Goal: Task Accomplishment & Management: Use online tool/utility

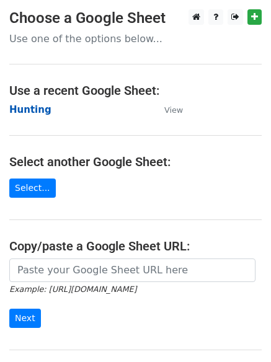
click at [27, 112] on strong "Hunting" at bounding box center [30, 109] width 42 height 11
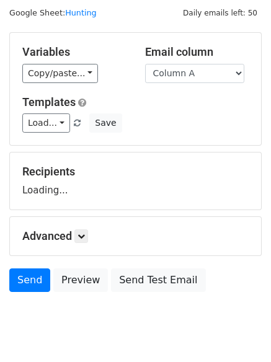
scroll to position [70, 0]
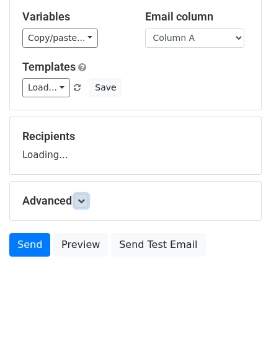
click at [88, 194] on link at bounding box center [81, 201] width 14 height 14
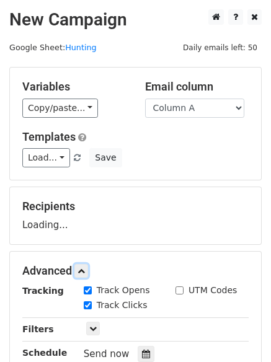
scroll to position [191, 0]
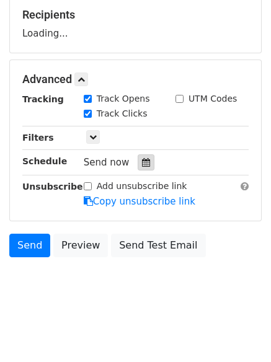
click at [146, 160] on div at bounding box center [146, 162] width 17 height 16
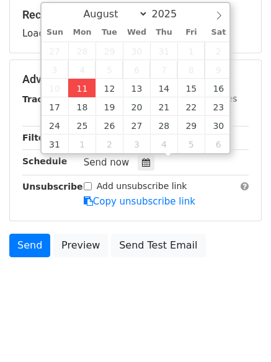
type input "2025-08-11 12:00"
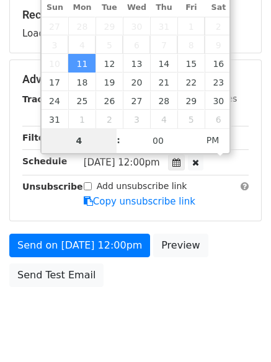
type input "4"
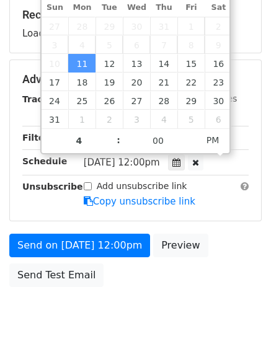
type input "2025-08-11 16:00"
type input "04"
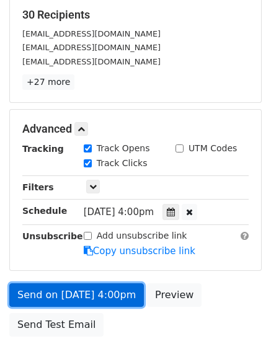
click at [81, 288] on link "Send on Aug 11 at 4:00pm" at bounding box center [76, 295] width 134 height 24
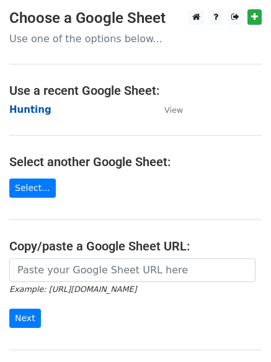
click at [36, 108] on strong "Hunting" at bounding box center [30, 109] width 42 height 11
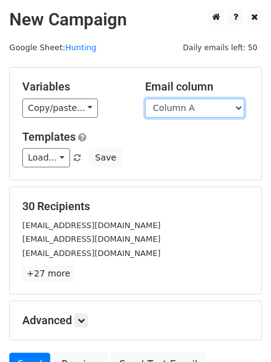
click at [187, 112] on select "Column A Column B Column C" at bounding box center [194, 108] width 99 height 19
select select "Column B"
click at [145, 99] on select "Column A Column B Column C" at bounding box center [194, 108] width 99 height 19
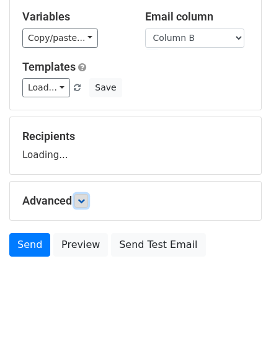
click at [85, 198] on icon at bounding box center [80, 200] width 7 height 7
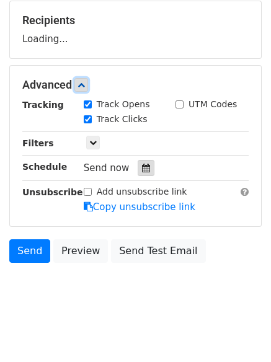
scroll to position [189, 0]
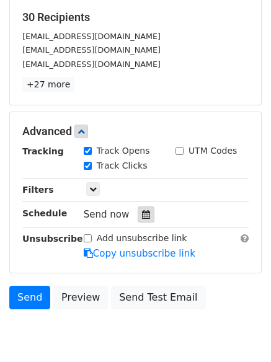
click at [142, 216] on icon at bounding box center [146, 214] width 8 height 9
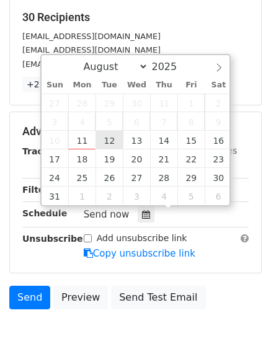
type input "2025-08-12 12:00"
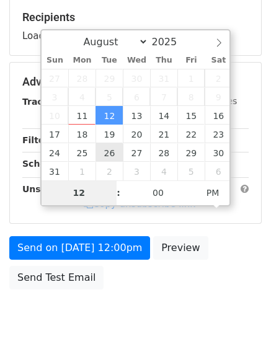
type input "5"
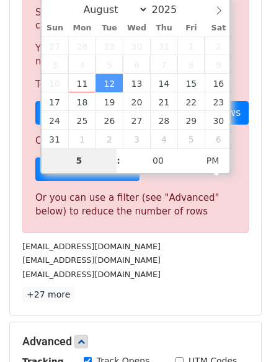
scroll to position [513, 0]
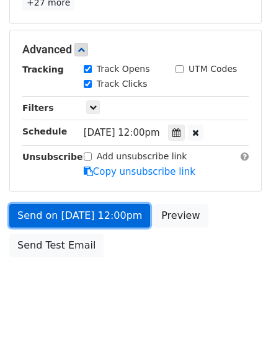
type input "2025-08-12 17:00"
click at [82, 211] on link "Send on Aug 12 at 12:00pm" at bounding box center [79, 216] width 141 height 24
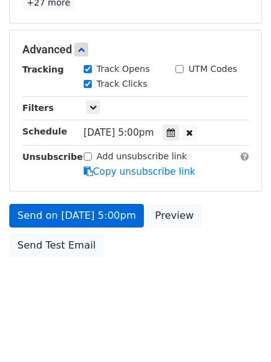
scroll to position [221, 0]
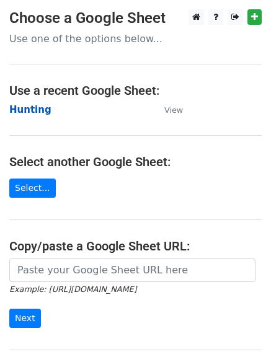
click at [29, 106] on strong "Hunting" at bounding box center [30, 109] width 42 height 11
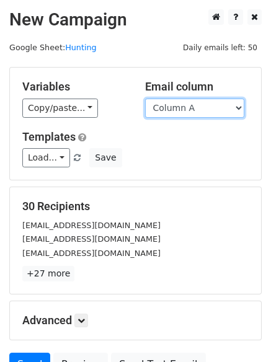
drag, startPoint x: 196, startPoint y: 108, endPoint x: 193, endPoint y: 115, distance: 7.2
click at [197, 108] on select "Column A Column B Column C" at bounding box center [194, 108] width 99 height 19
select select "Column C"
click at [145, 99] on select "Column A Column B Column C" at bounding box center [194, 108] width 99 height 19
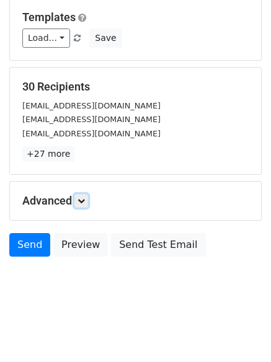
drag, startPoint x: 82, startPoint y: 199, endPoint x: 112, endPoint y: 206, distance: 30.5
click at [82, 198] on icon at bounding box center [80, 200] width 7 height 7
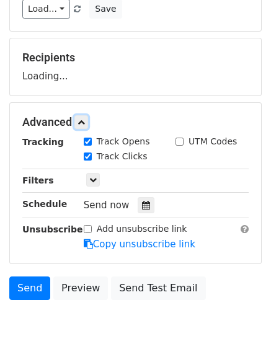
scroll to position [183, 0]
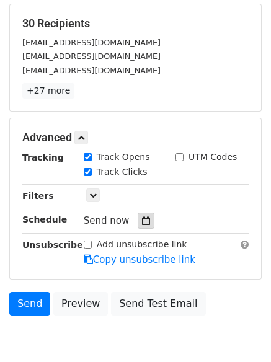
click at [138, 177] on label "Track Clicks" at bounding box center [122, 171] width 51 height 13
click at [92, 176] on input "Track Clicks" at bounding box center [88, 172] width 8 height 8
click at [104, 174] on label "Track Clicks" at bounding box center [122, 171] width 51 height 13
click at [92, 174] on input "Track Clicks" at bounding box center [88, 172] width 8 height 8
checkbox input "true"
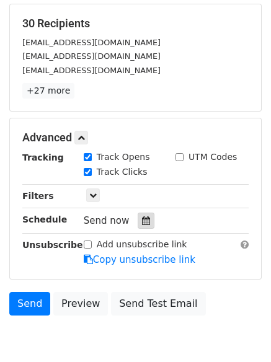
click at [142, 220] on icon at bounding box center [146, 220] width 8 height 9
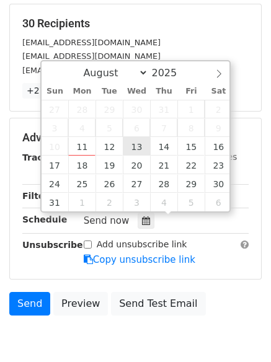
type input "2025-08-13 12:00"
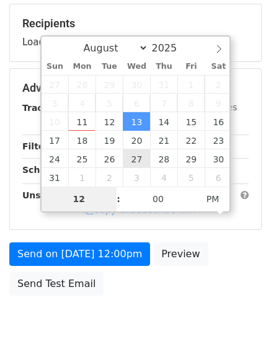
type input "6"
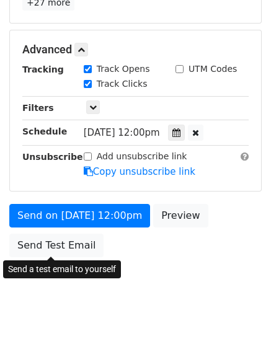
type input "2025-08-13 18:00"
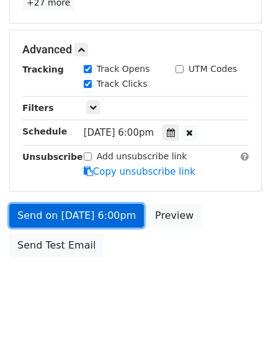
click at [86, 213] on link "Send on Aug 13 at 6:00pm" at bounding box center [76, 216] width 134 height 24
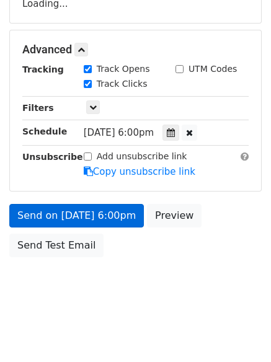
scroll to position [271, 0]
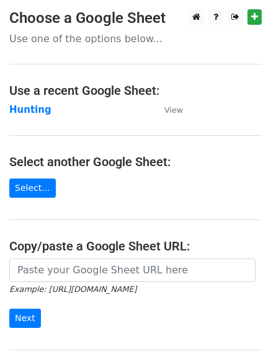
click at [29, 97] on h4 "Use a recent Google Sheet:" at bounding box center [135, 90] width 252 height 15
click at [35, 112] on strong "Hunting" at bounding box center [30, 109] width 42 height 11
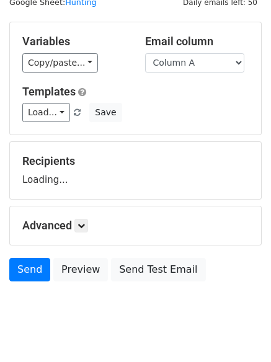
scroll to position [70, 0]
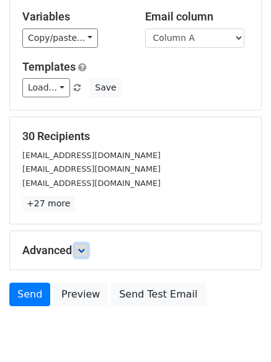
click at [80, 252] on icon at bounding box center [80, 250] width 7 height 7
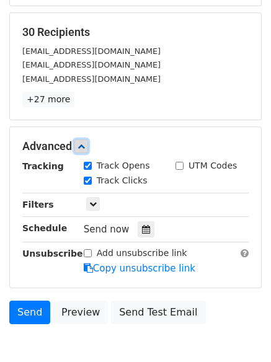
scroll to position [233, 0]
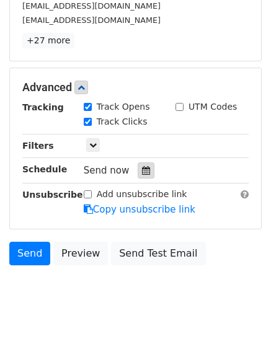
click at [142, 162] on div at bounding box center [146, 170] width 17 height 16
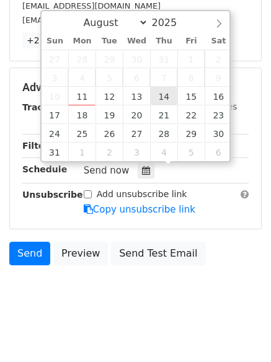
type input "2025-08-14 12:00"
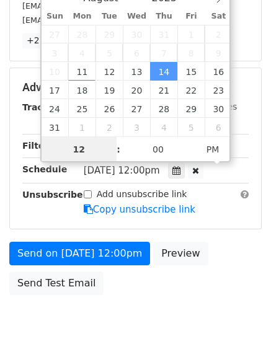
scroll to position [1, 0]
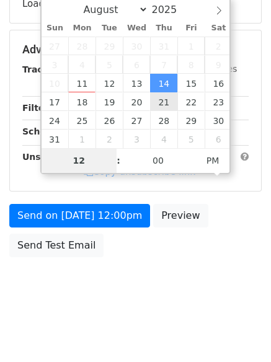
type input "7"
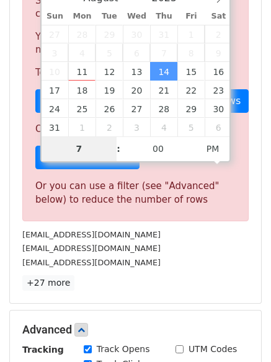
scroll to position [513, 0]
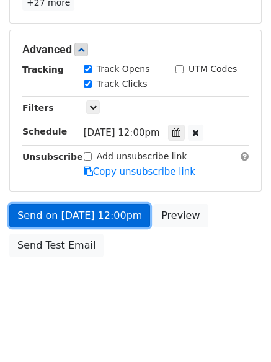
type input "2025-08-14 19:00"
click at [92, 215] on link "Send on Aug 14 at 12:00pm" at bounding box center [79, 216] width 141 height 24
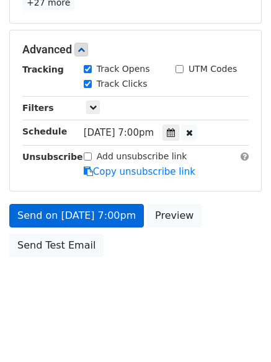
scroll to position [221, 0]
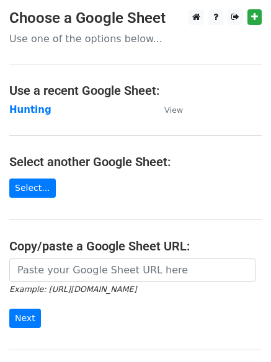
click at [22, 99] on main "Choose a Google Sheet Use one of the options below... Use a recent Google Sheet…" at bounding box center [135, 201] width 271 height 385
click at [29, 106] on strong "Hunting" at bounding box center [30, 109] width 42 height 11
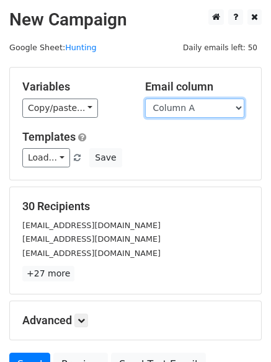
click at [177, 110] on select "Column A Column B Column C" at bounding box center [194, 108] width 99 height 19
select select "Column B"
click at [145, 99] on select "Column A Column B Column C" at bounding box center [194, 108] width 99 height 19
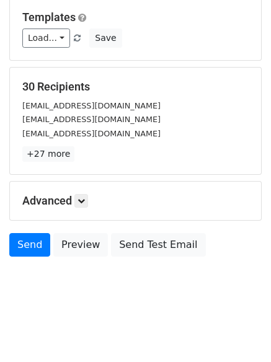
click at [84, 209] on div "Advanced Tracking Track Opens UTM Codes Track Clicks Filters Only include sprea…" at bounding box center [135, 201] width 251 height 38
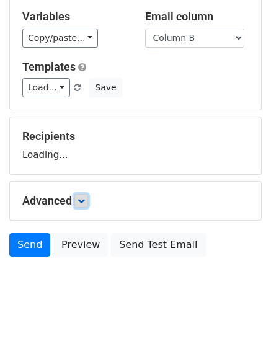
click at [85, 206] on link at bounding box center [81, 201] width 14 height 14
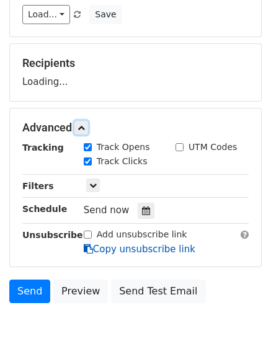
scroll to position [191, 0]
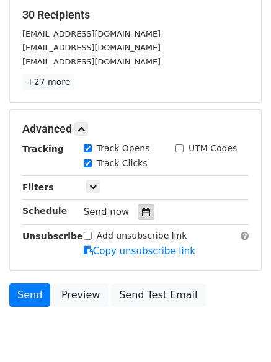
click at [144, 209] on div at bounding box center [146, 212] width 17 height 16
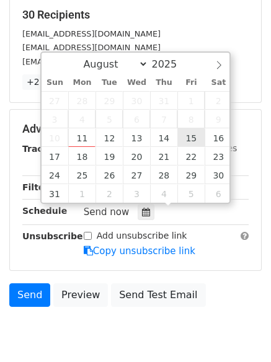
type input "2025-08-15 12:00"
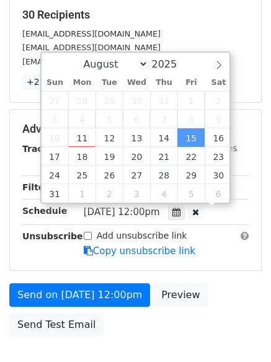
scroll to position [1, 0]
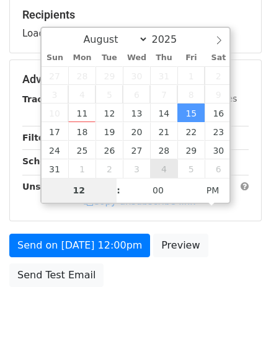
type input "8"
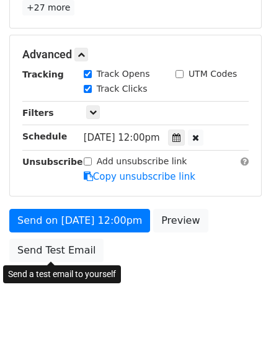
scroll to position [513, 0]
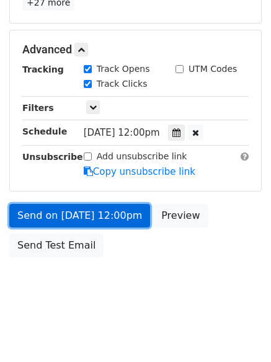
type input "2025-08-15 20:00"
click at [83, 217] on link "Send on Aug 15 at 12:00pm" at bounding box center [79, 216] width 141 height 24
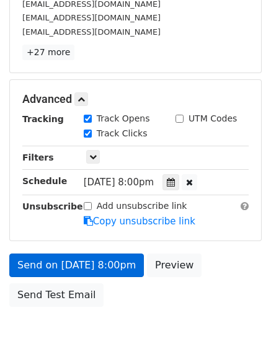
scroll to position [271, 0]
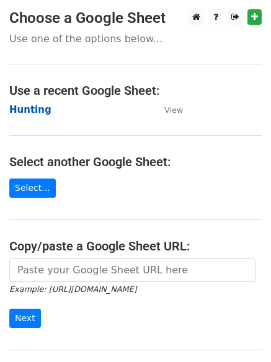
click at [42, 108] on strong "Hunting" at bounding box center [30, 109] width 42 height 11
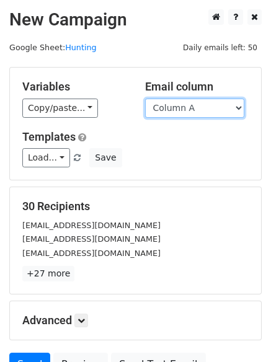
click at [210, 114] on select "Column A Column B Column C" at bounding box center [194, 108] width 99 height 19
select select "Column C"
click at [145, 99] on select "Column A Column B Column C" at bounding box center [194, 108] width 99 height 19
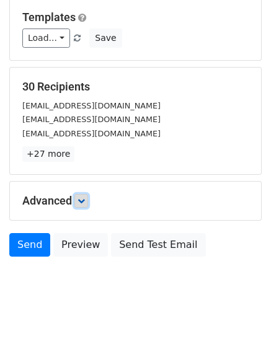
click at [80, 203] on icon at bounding box center [80, 200] width 7 height 7
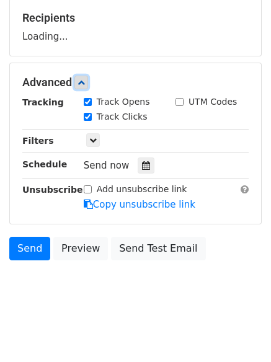
scroll to position [191, 0]
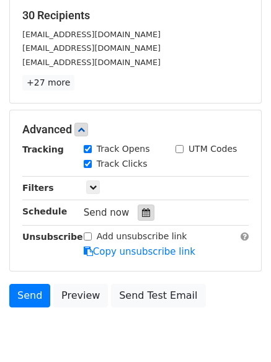
click at [142, 213] on icon at bounding box center [146, 212] width 8 height 9
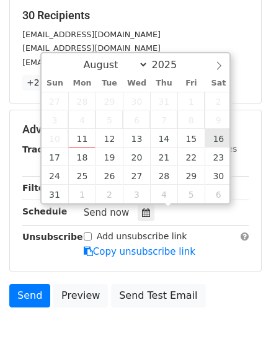
type input "[DATE] 12:00"
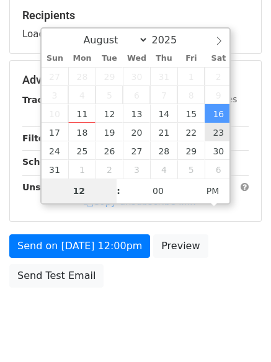
type input "9"
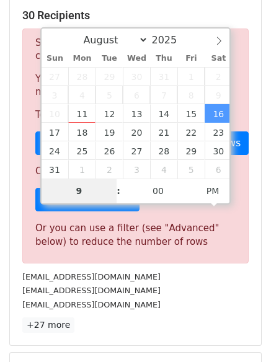
scroll to position [513, 0]
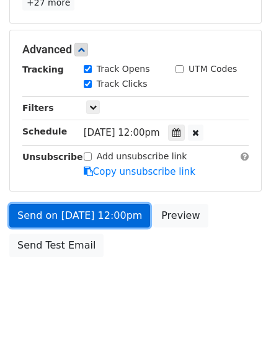
type input "[DATE] 21:00"
click at [77, 212] on link "Send on [DATE] 12:00pm" at bounding box center [79, 216] width 141 height 24
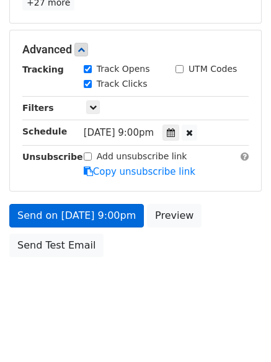
scroll to position [221, 0]
